Goal: Information Seeking & Learning: Learn about a topic

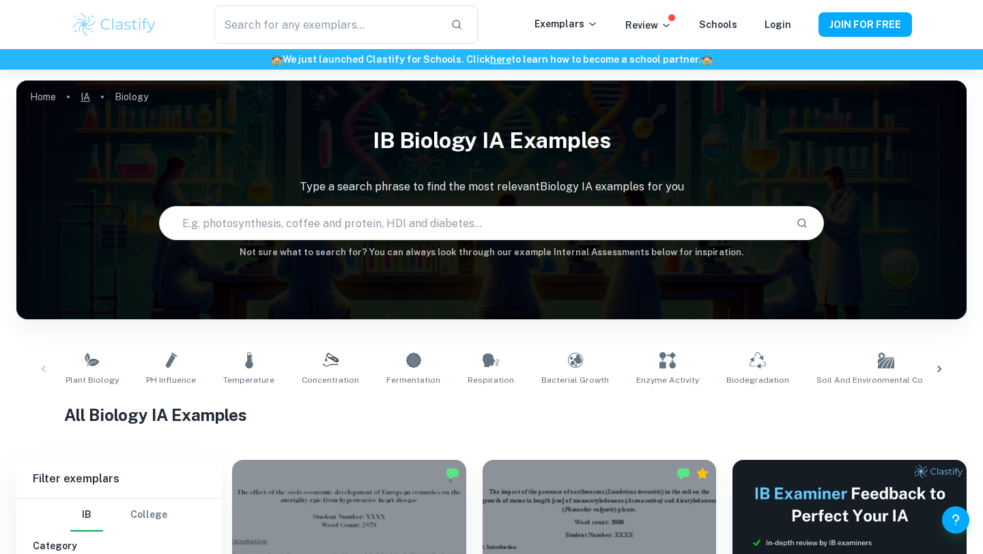
click at [87, 98] on link "IA" at bounding box center [86, 96] width 10 height 19
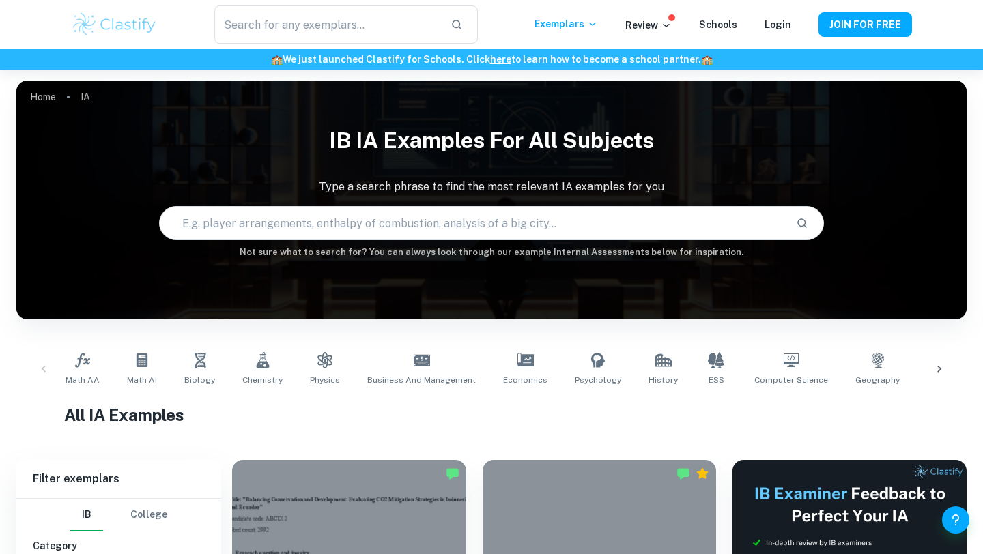
scroll to position [53, 0]
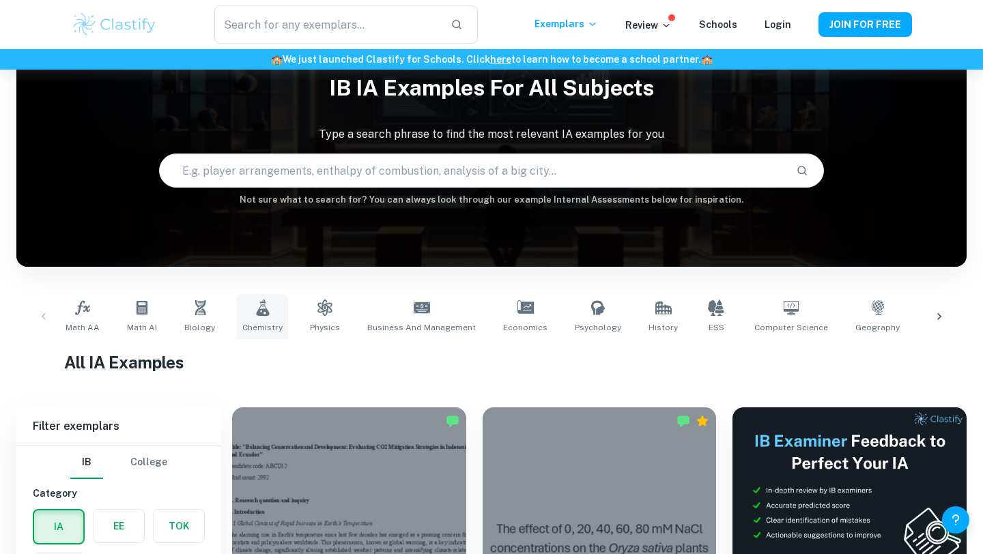
click at [264, 327] on span "Chemistry" at bounding box center [262, 328] width 40 height 12
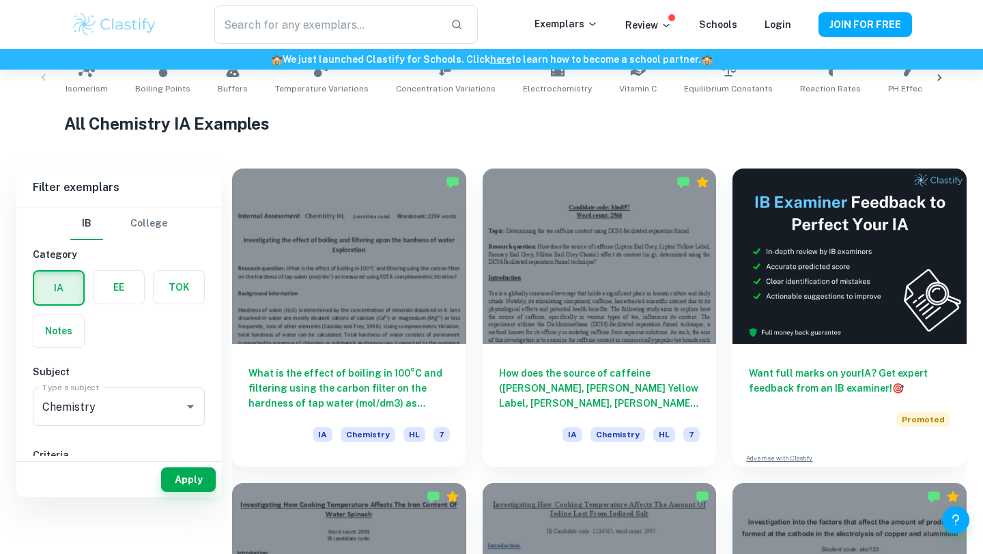
scroll to position [219, 0]
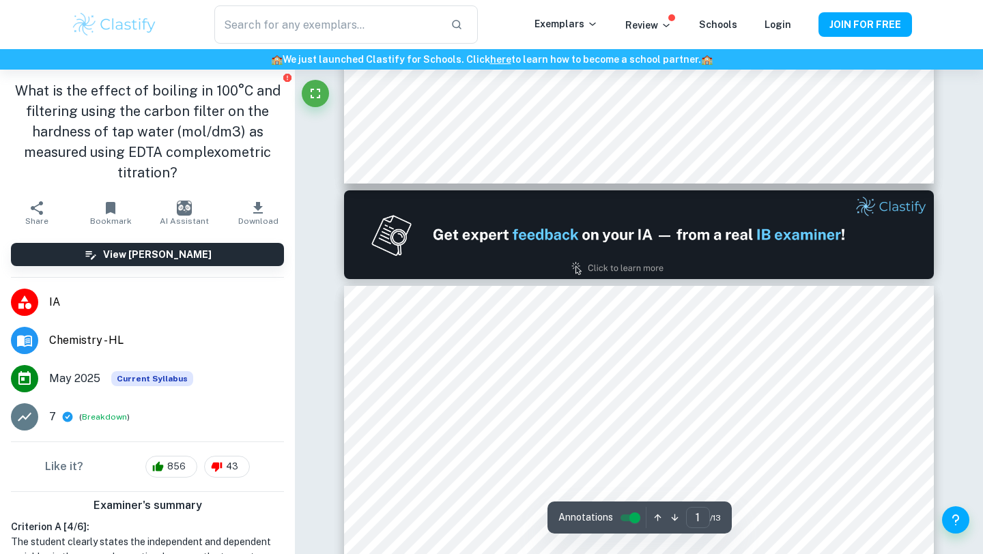
scroll to position [730, 0]
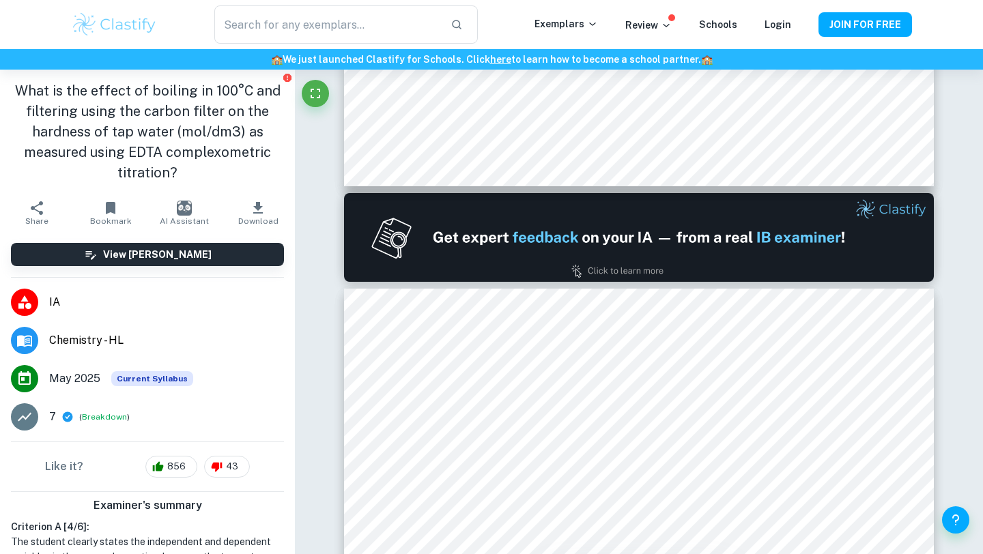
type input "2"
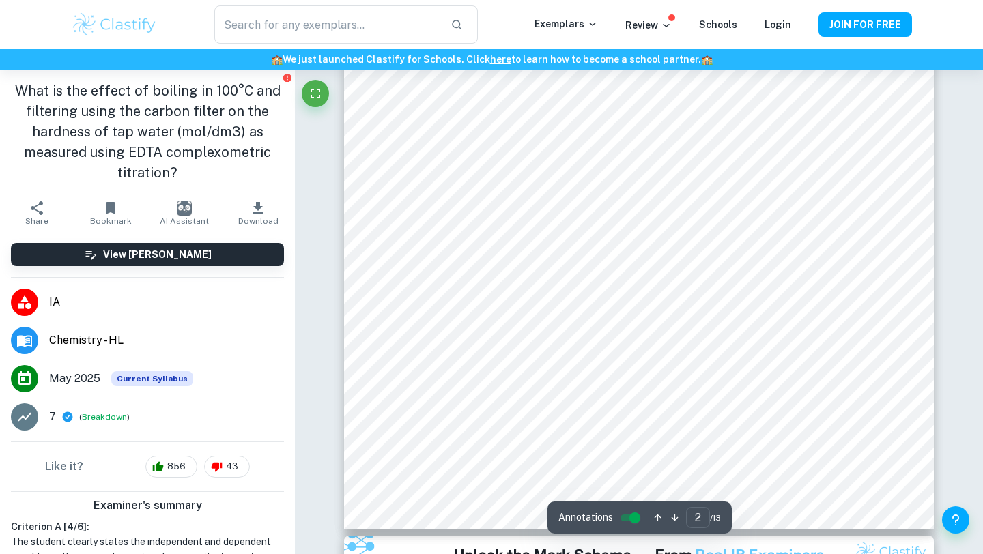
scroll to position [1352, 0]
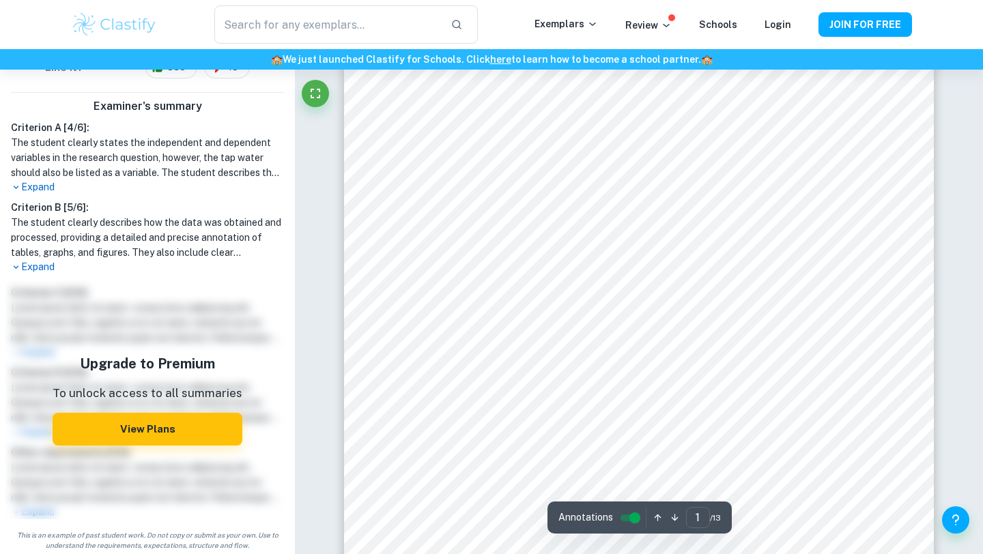
scroll to position [136, 0]
